Goal: Find specific page/section: Find specific page/section

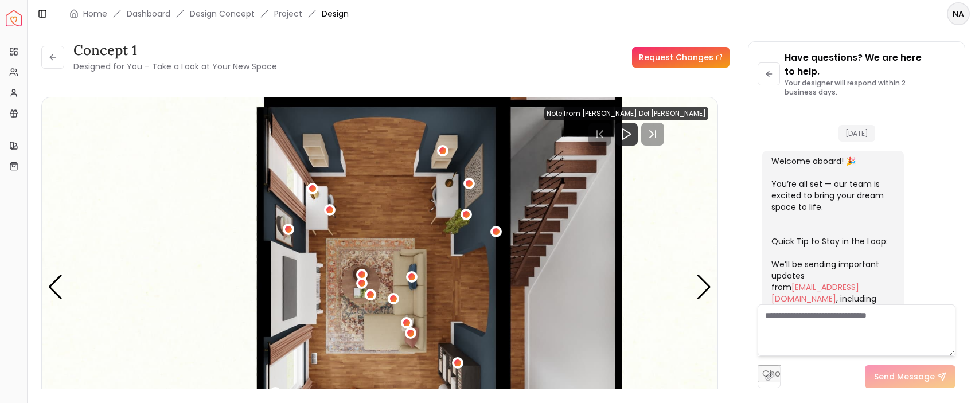
scroll to position [1064, 0]
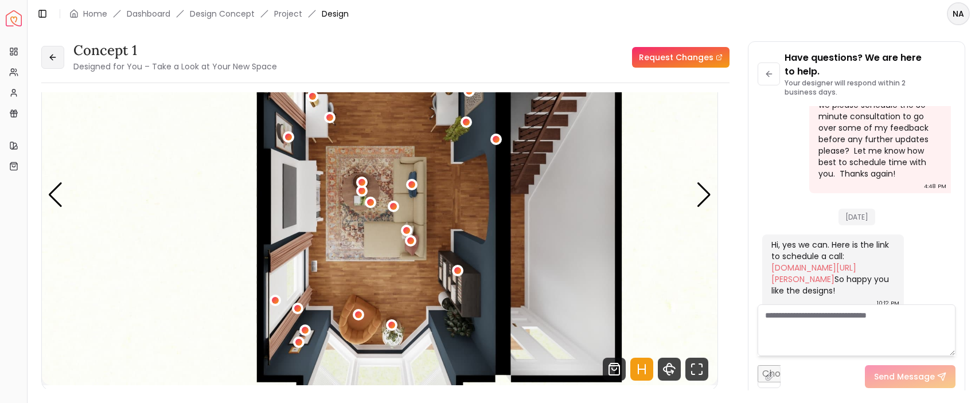
click at [47, 57] on button at bounding box center [52, 57] width 23 height 23
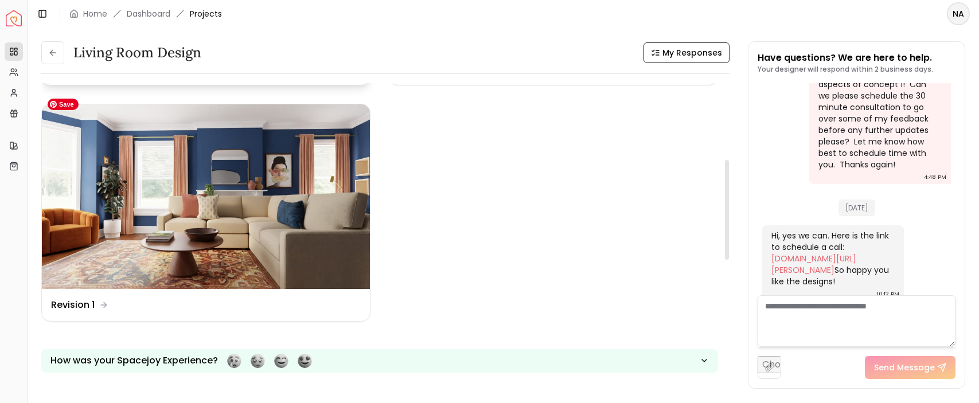
scroll to position [227, 0]
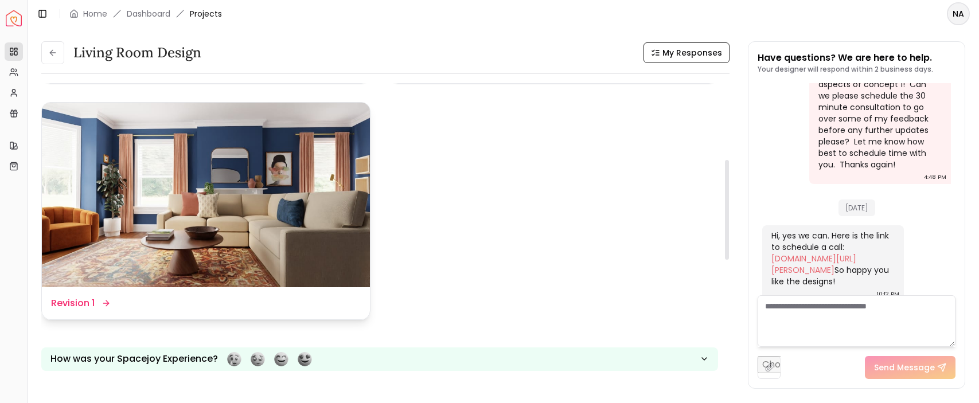
click at [57, 304] on dd "Revision 1" at bounding box center [73, 303] width 44 height 14
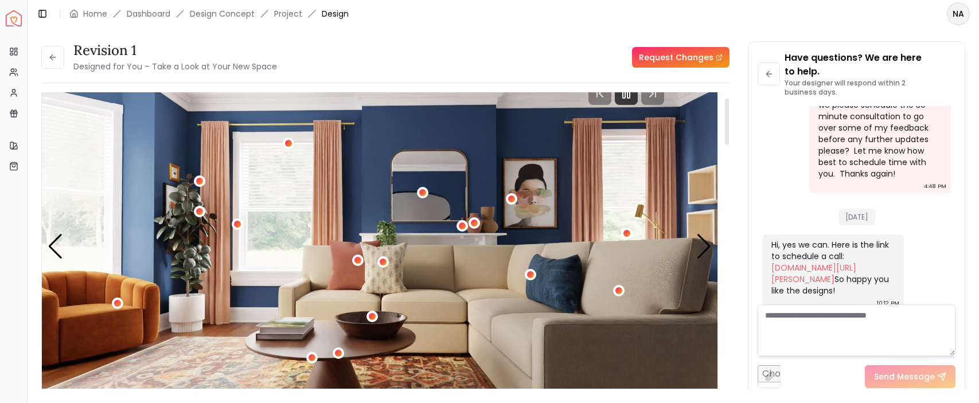
scroll to position [59, 0]
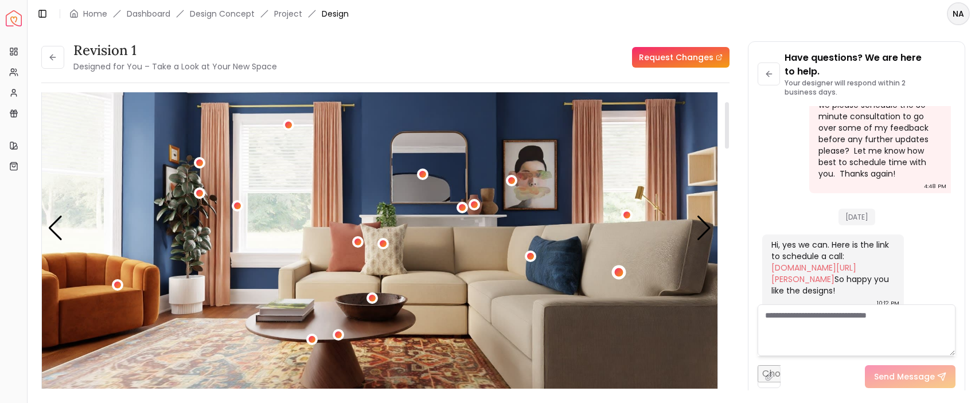
click at [622, 274] on div "1 / 5" at bounding box center [619, 272] width 9 height 9
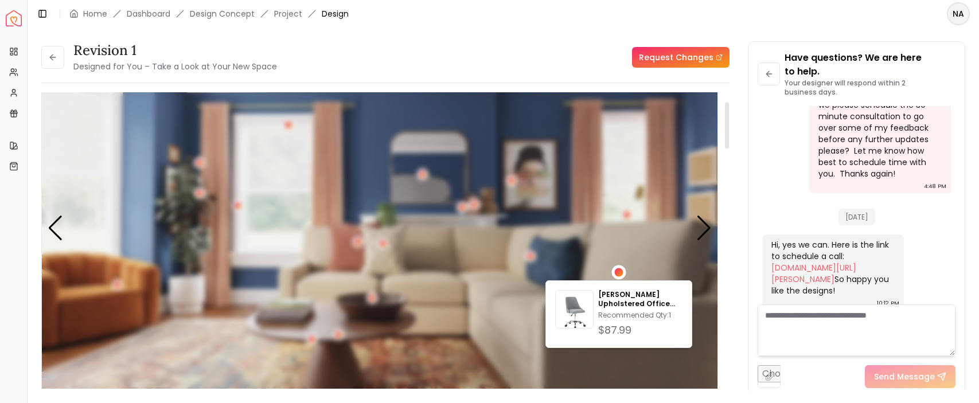
click at [622, 274] on div "1 / 5" at bounding box center [619, 272] width 9 height 9
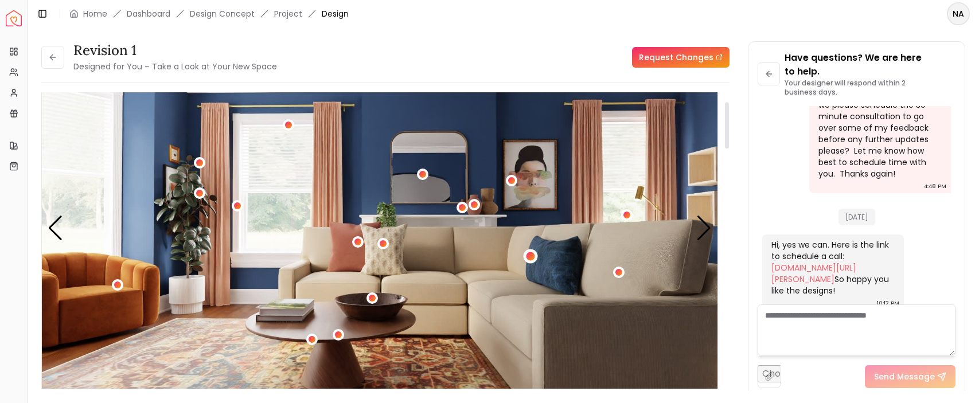
click at [529, 258] on div "1 / 5" at bounding box center [530, 256] width 9 height 9
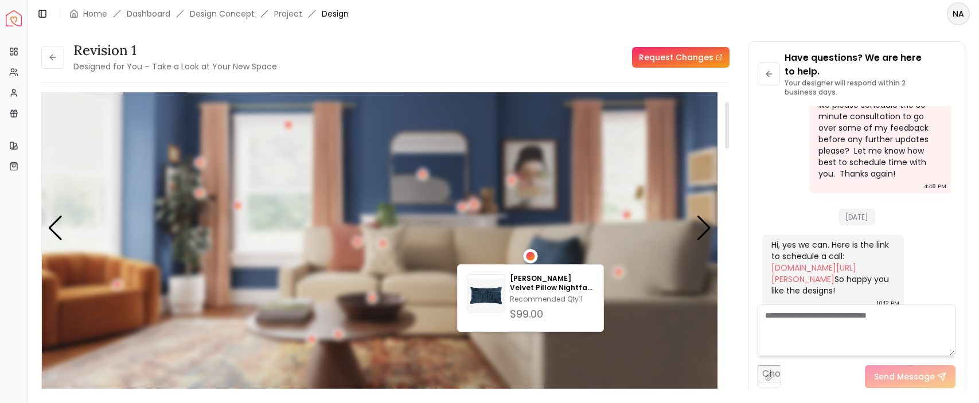
click at [529, 258] on div "1 / 5" at bounding box center [530, 256] width 9 height 9
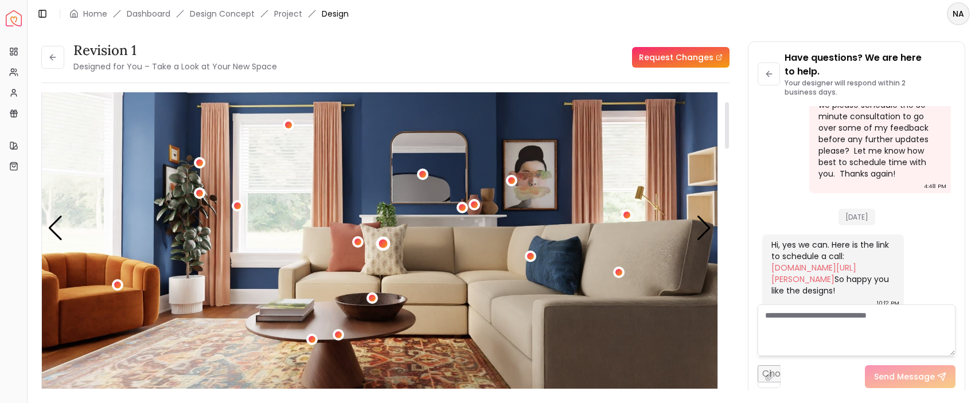
click at [381, 245] on div "1 / 5" at bounding box center [383, 244] width 9 height 9
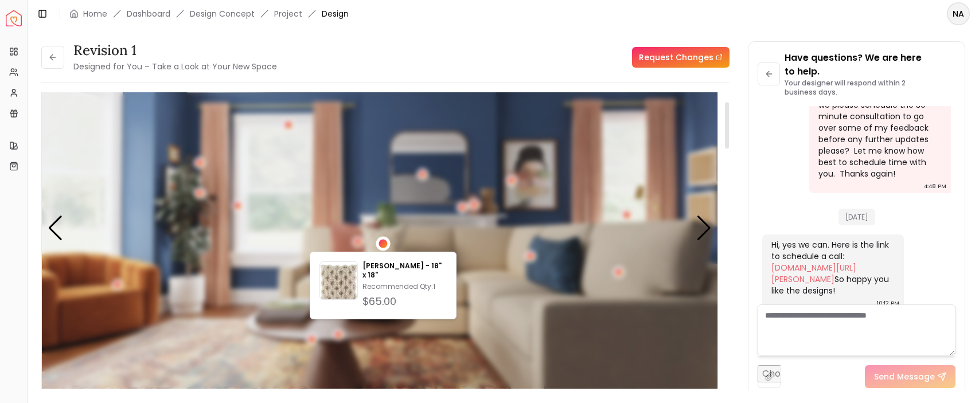
click at [381, 245] on div "1 / 5" at bounding box center [383, 244] width 9 height 9
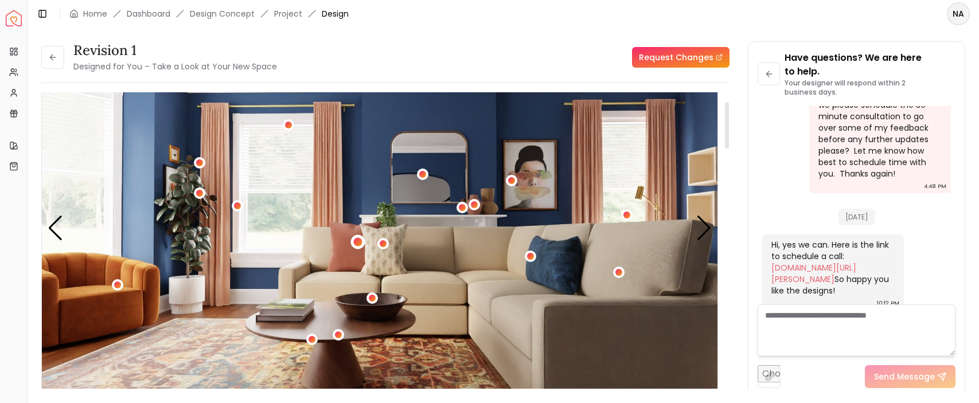
click at [357, 243] on div "1 / 5" at bounding box center [358, 242] width 9 height 9
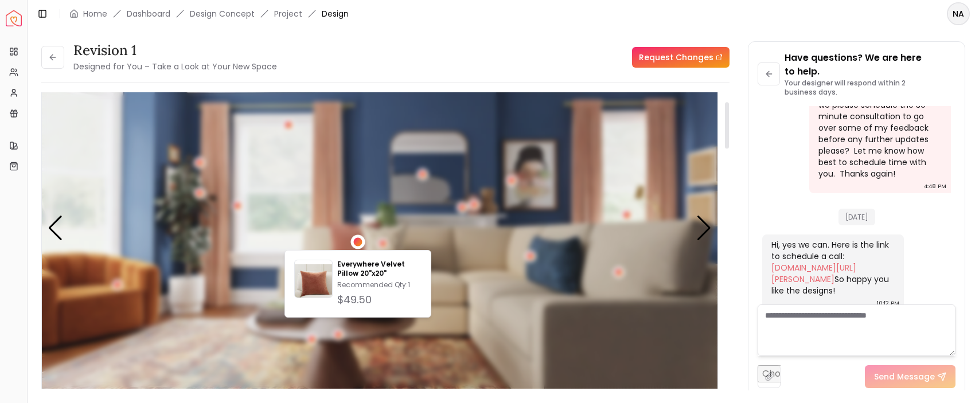
click at [357, 243] on div "1 / 5" at bounding box center [358, 242] width 9 height 9
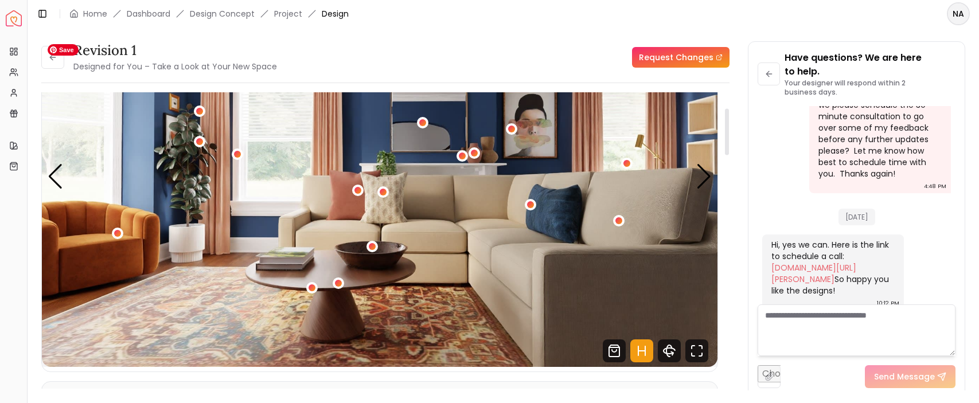
scroll to position [92, 0]
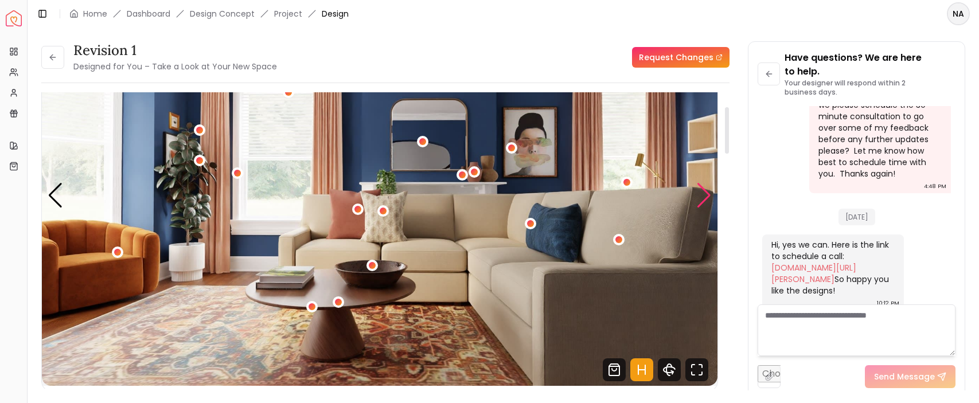
click at [711, 199] on div "Next slide" at bounding box center [703, 195] width 15 height 25
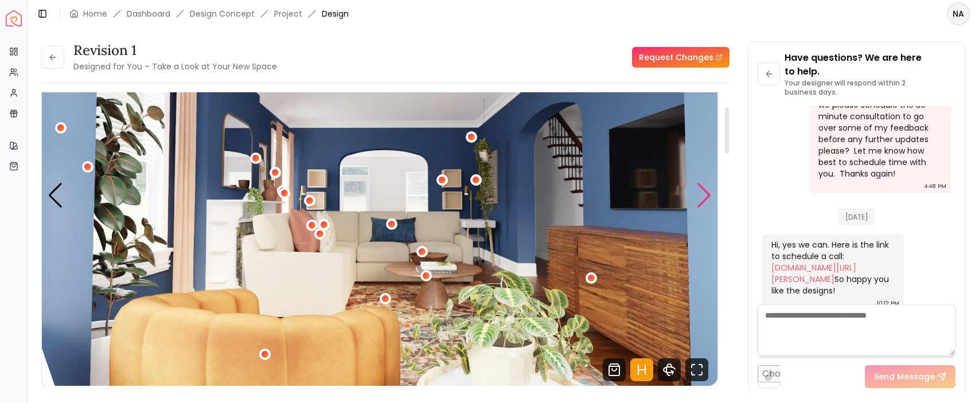
click at [711, 199] on div "Next slide" at bounding box center [703, 195] width 15 height 25
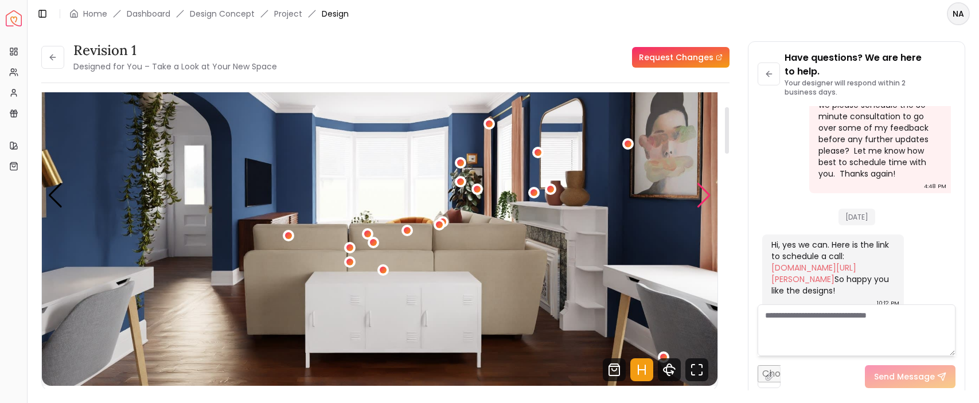
click at [711, 199] on div "Next slide" at bounding box center [703, 195] width 15 height 25
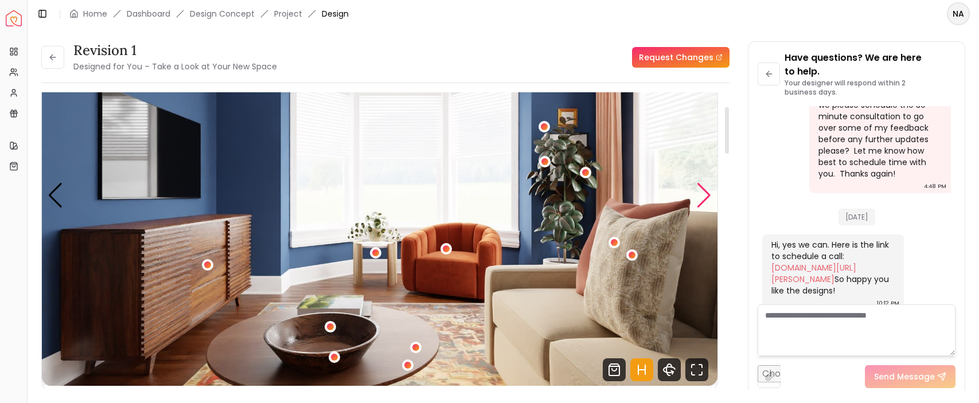
click at [711, 199] on div "Next slide" at bounding box center [703, 195] width 15 height 25
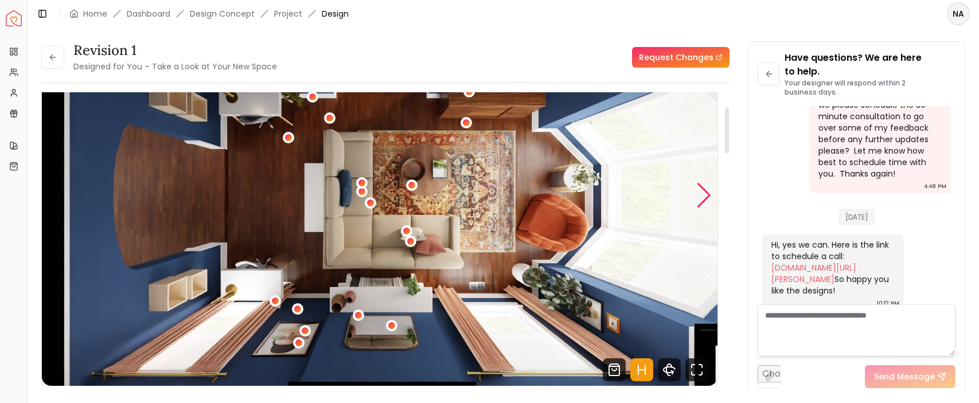
click at [711, 199] on div "Next slide" at bounding box center [703, 195] width 15 height 25
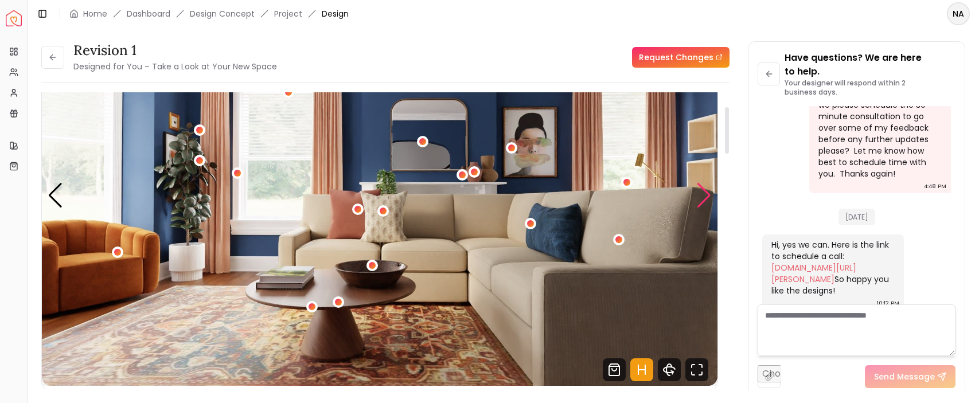
click at [706, 193] on div "Next slide" at bounding box center [703, 195] width 15 height 25
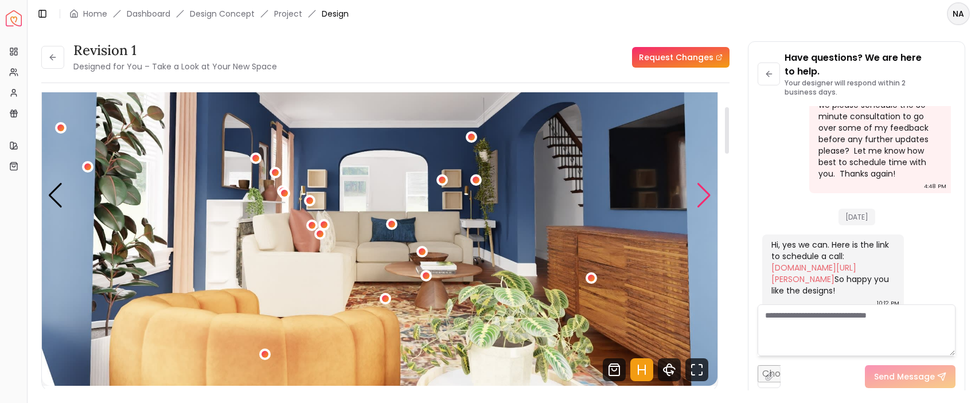
click at [706, 193] on div "Next slide" at bounding box center [703, 195] width 15 height 25
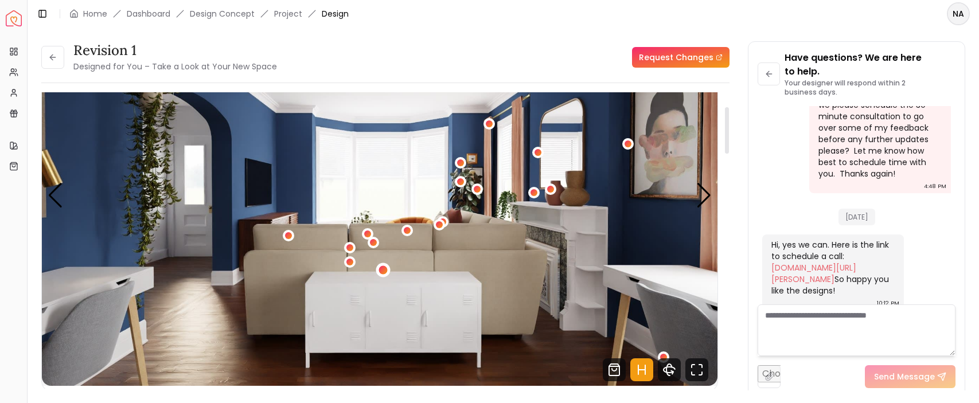
click at [385, 272] on div "3 / 5" at bounding box center [382, 270] width 9 height 9
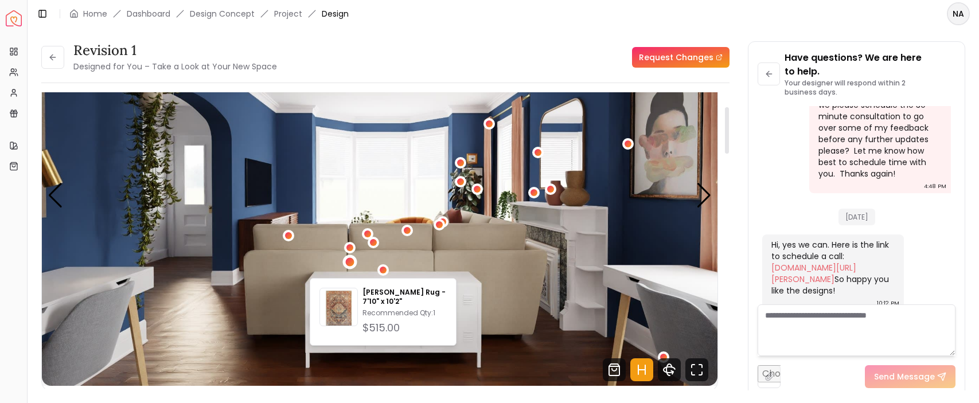
click at [351, 264] on div "3 / 5" at bounding box center [350, 262] width 9 height 9
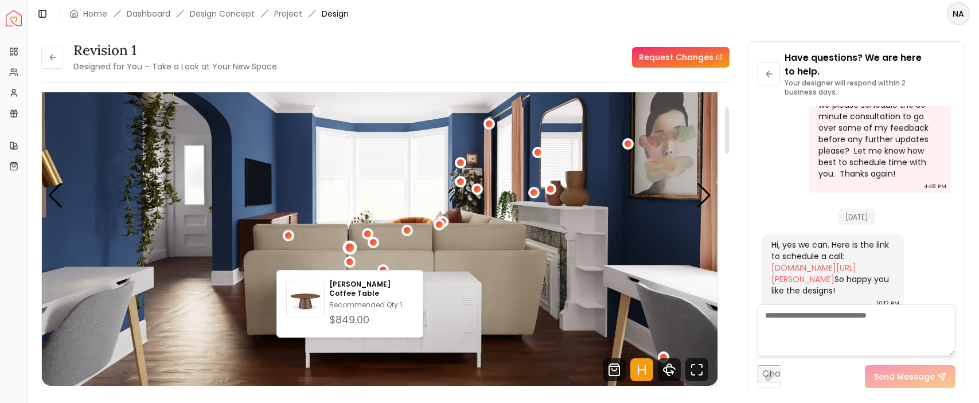
click at [351, 249] on div "3 / 5" at bounding box center [349, 248] width 9 height 9
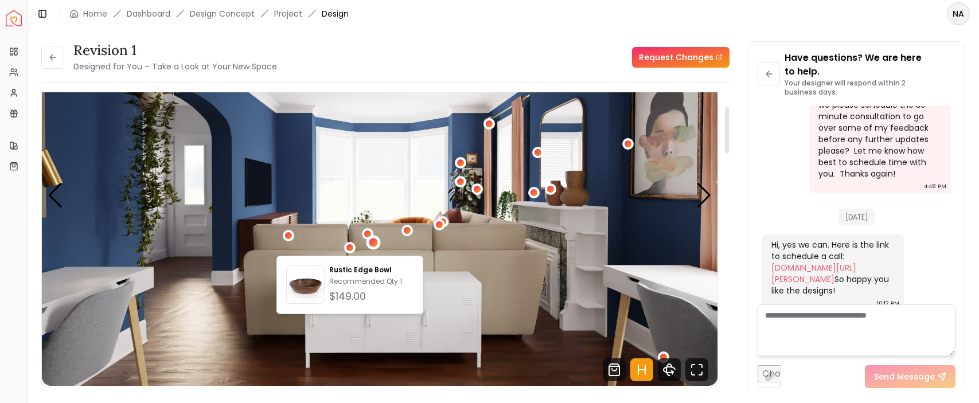
click at [371, 244] on div "3 / 5" at bounding box center [373, 243] width 9 height 9
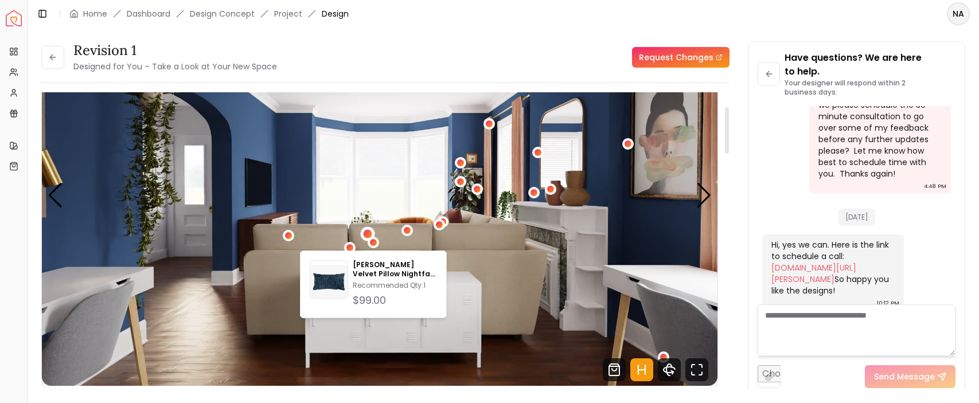
click at [366, 233] on div "3 / 5" at bounding box center [367, 233] width 9 height 9
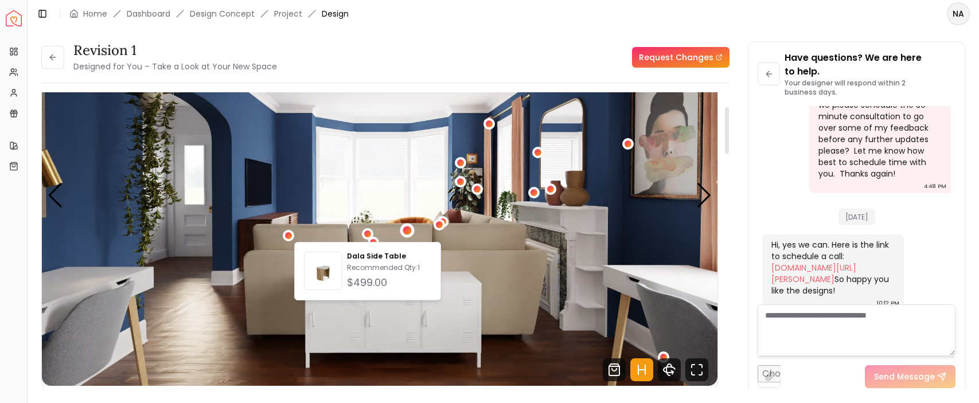
click at [408, 232] on div "3 / 5" at bounding box center [407, 231] width 9 height 9
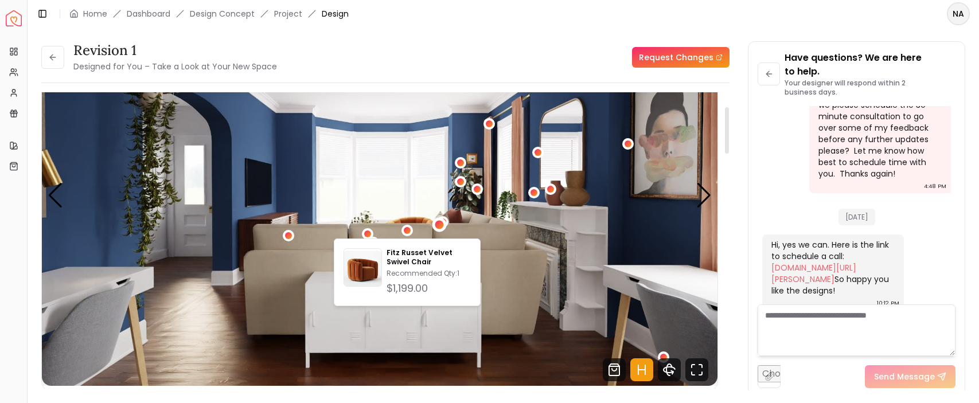
click at [443, 227] on div "3 / 5" at bounding box center [439, 224] width 14 height 14
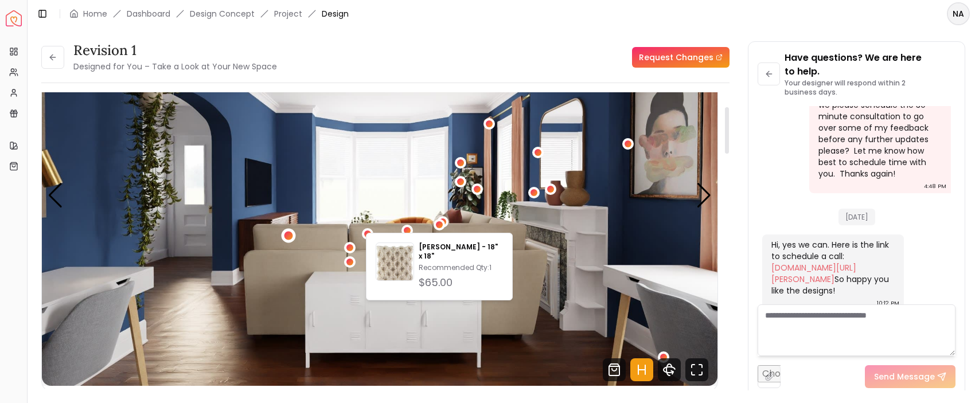
click at [287, 239] on div "3 / 5" at bounding box center [288, 236] width 9 height 9
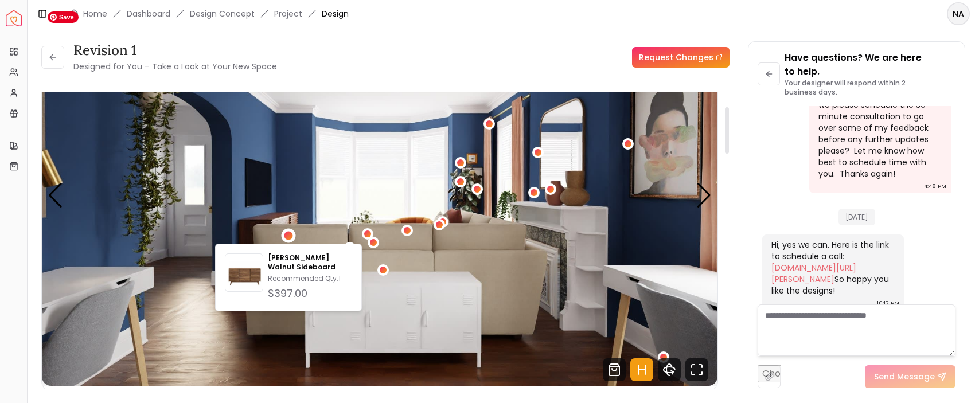
click at [522, 310] on img "3 / 5" at bounding box center [380, 196] width 676 height 380
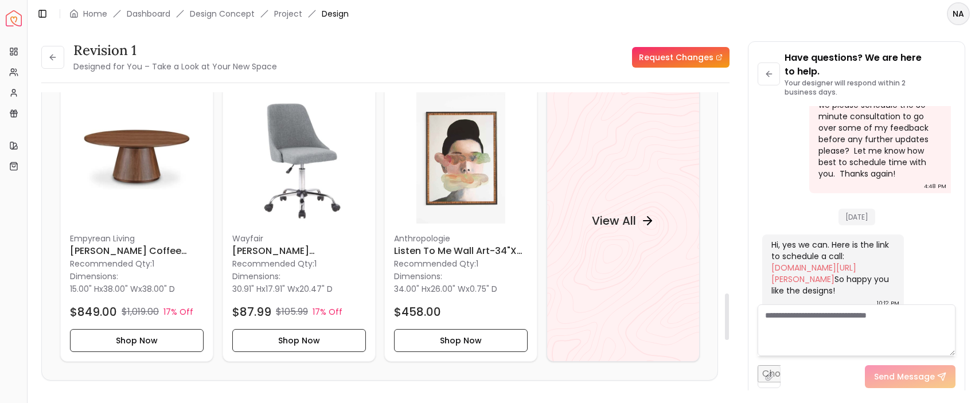
scroll to position [1287, 0]
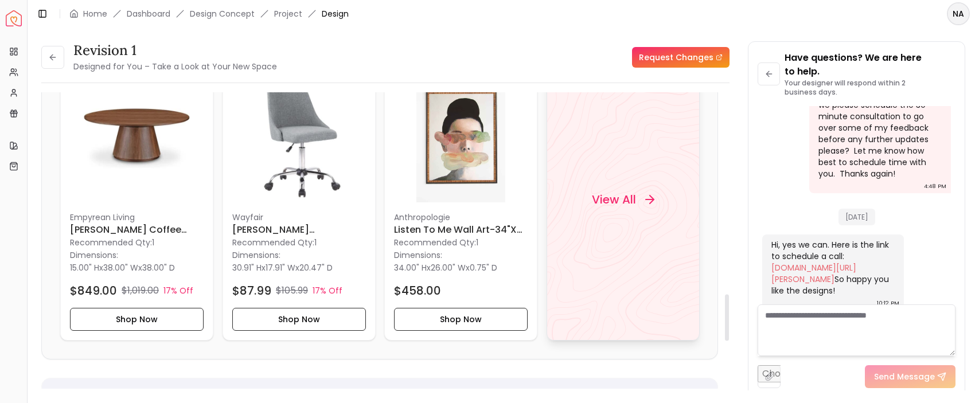
click at [598, 204] on h4 "View All" at bounding box center [613, 200] width 44 height 16
